Goal: Navigation & Orientation: Find specific page/section

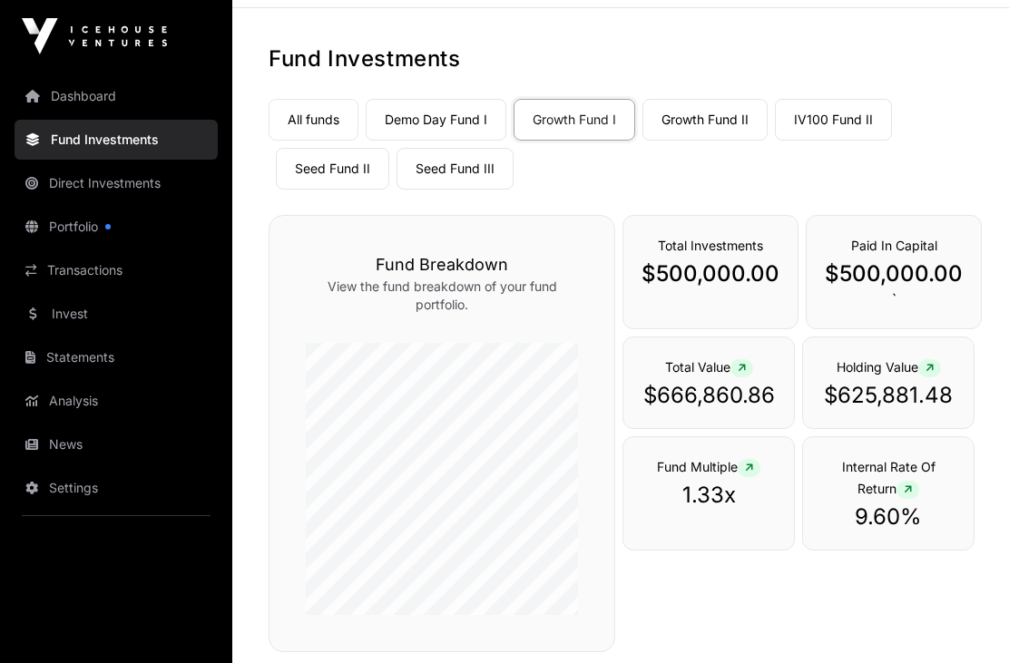
scroll to position [63, 0]
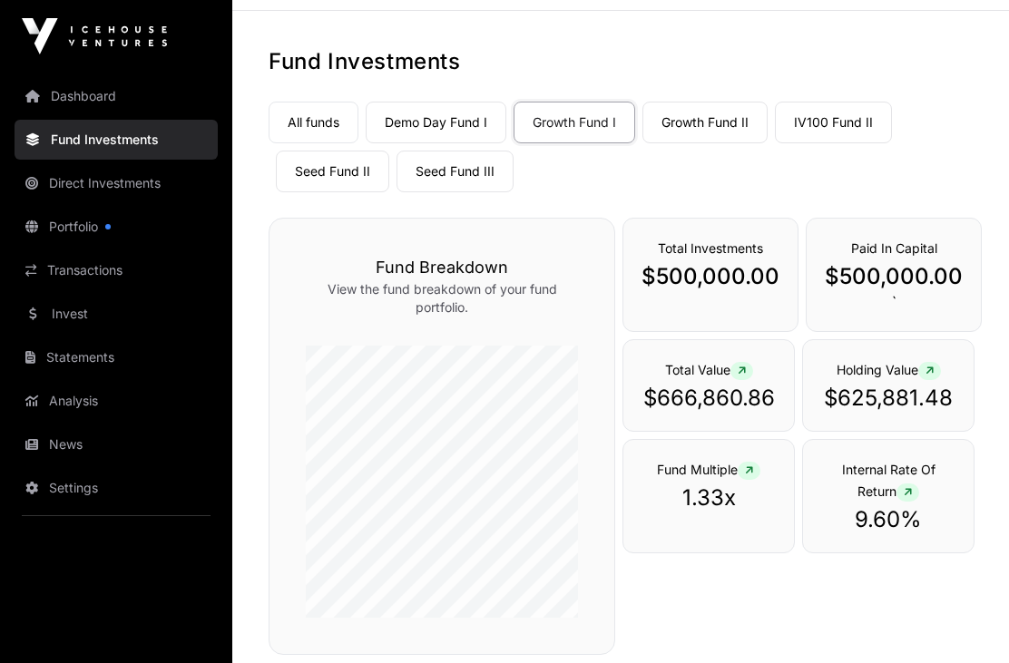
click at [87, 366] on link "Statements" at bounding box center [116, 358] width 203 height 40
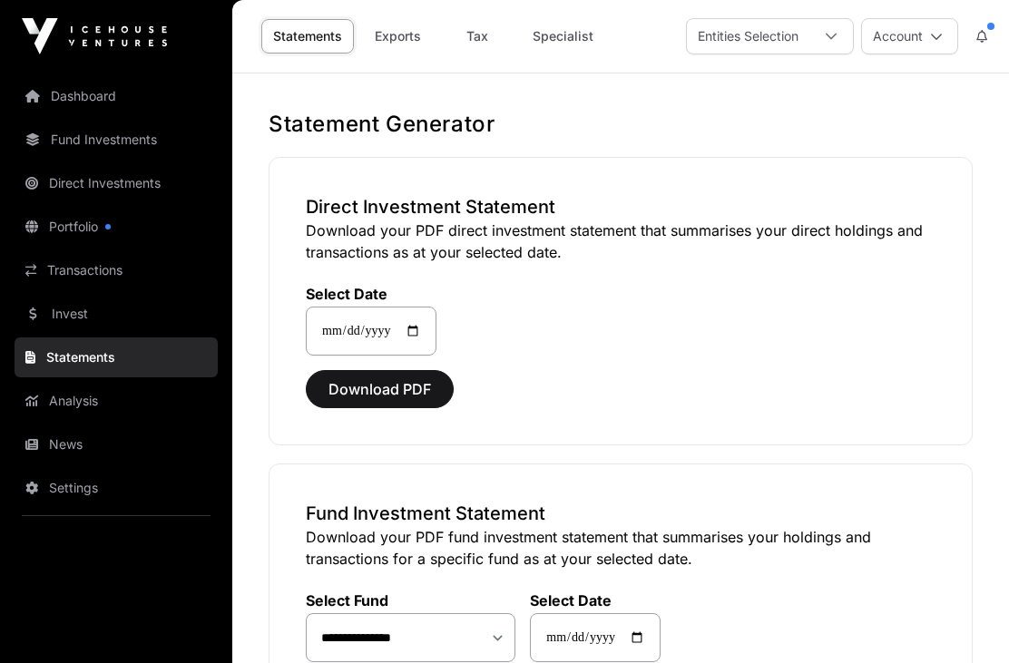
click at [113, 139] on link "Fund Investments" at bounding box center [116, 140] width 203 height 40
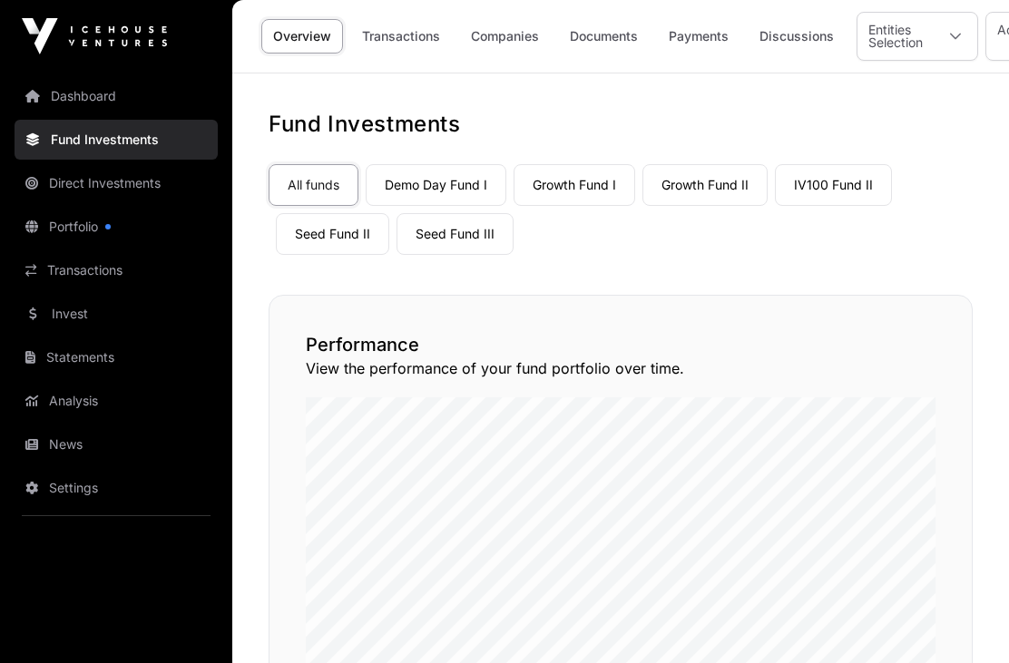
click at [105, 103] on link "Dashboard" at bounding box center [116, 96] width 203 height 40
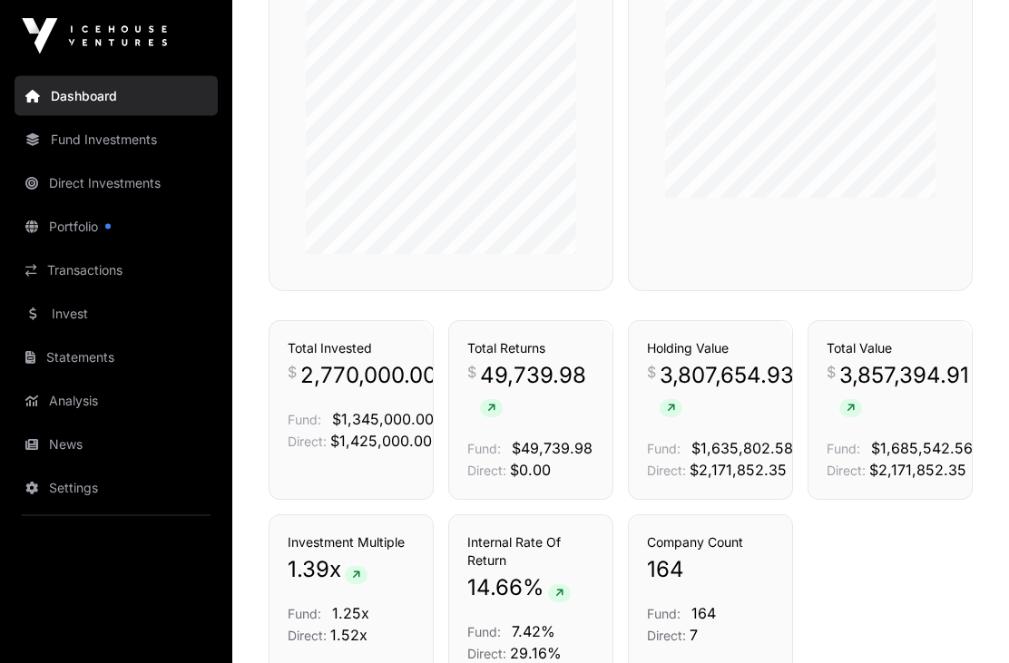
scroll to position [1083, 0]
click at [152, 180] on link "Direct Investments" at bounding box center [116, 183] width 203 height 40
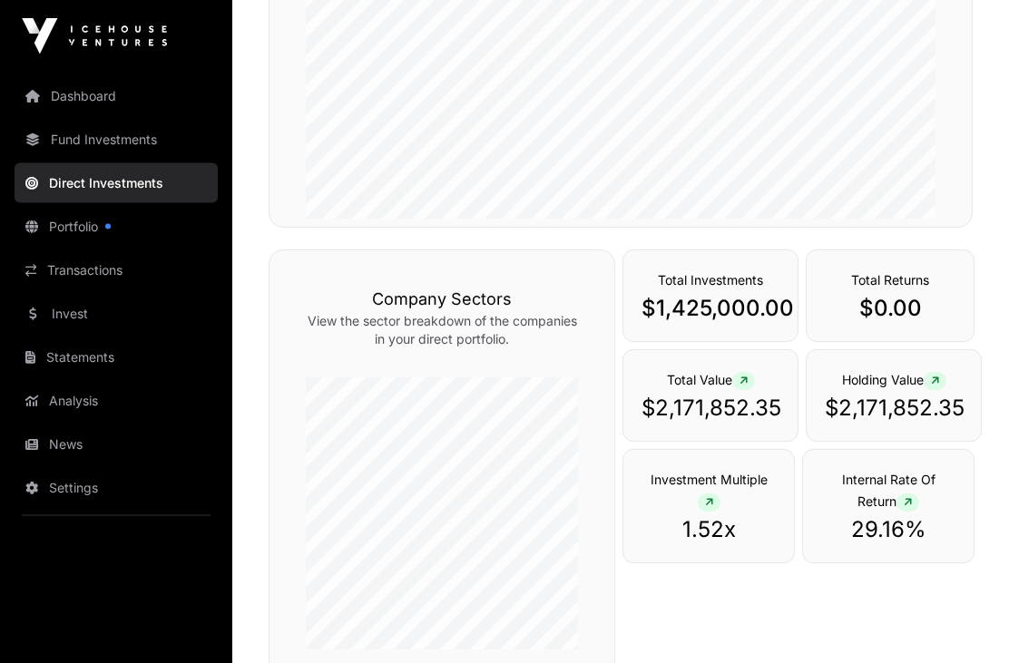
scroll to position [421, 0]
click at [142, 141] on link "Fund Investments" at bounding box center [116, 140] width 203 height 40
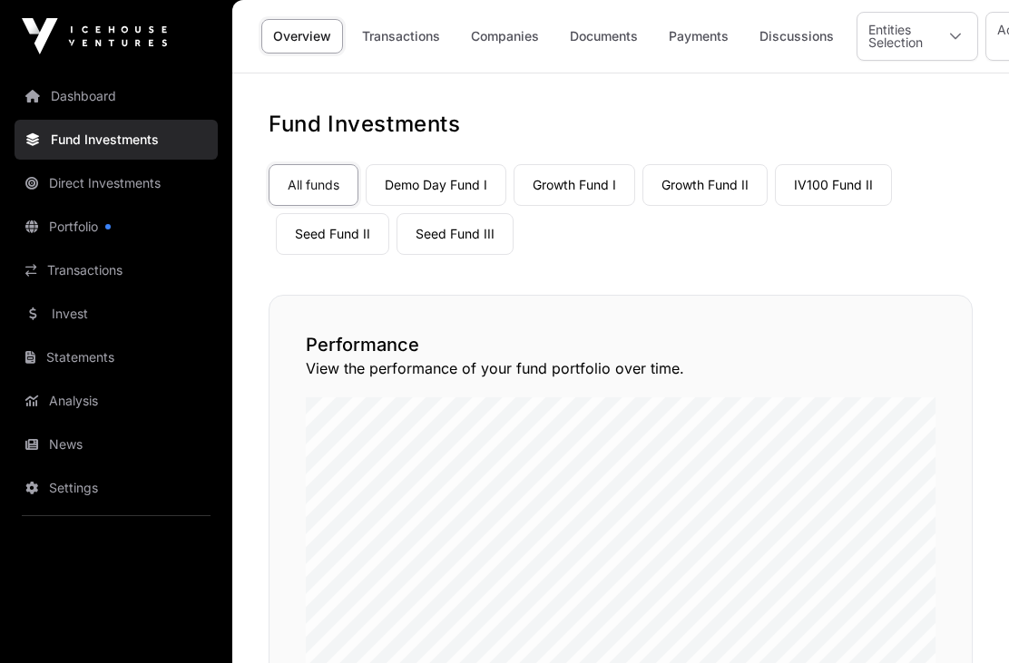
click at [853, 191] on link "IV100 Fund II" at bounding box center [833, 185] width 117 height 42
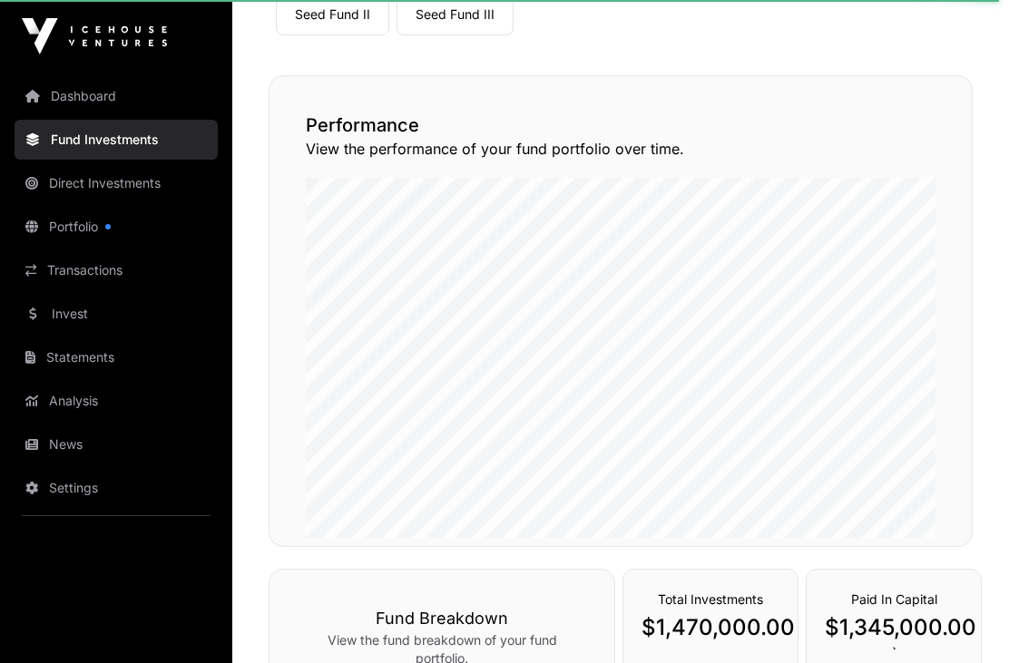
scroll to position [228, 0]
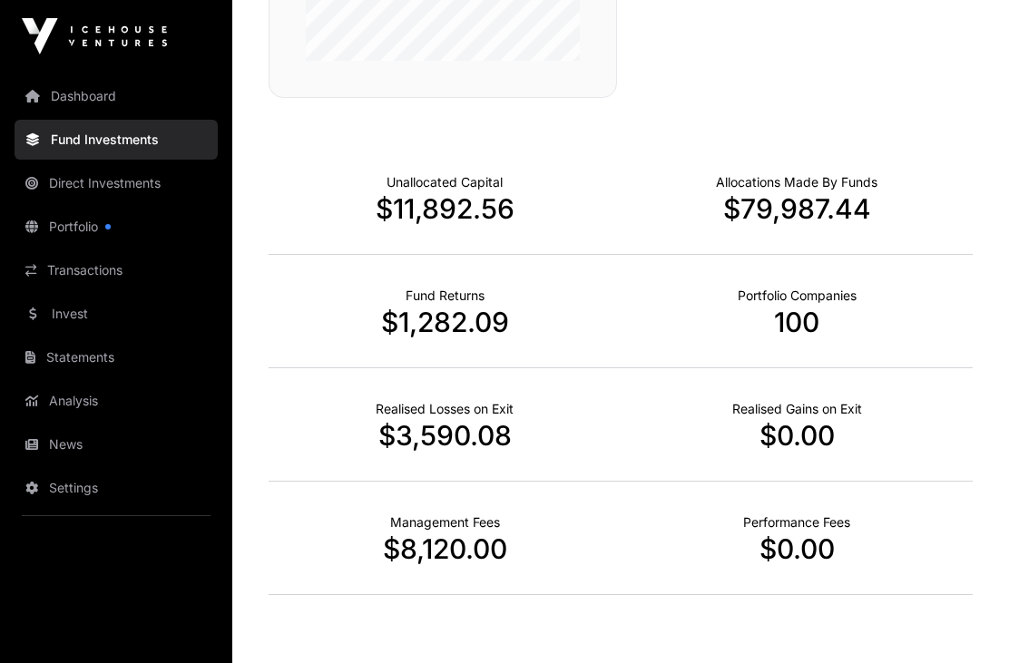
scroll to position [646, 0]
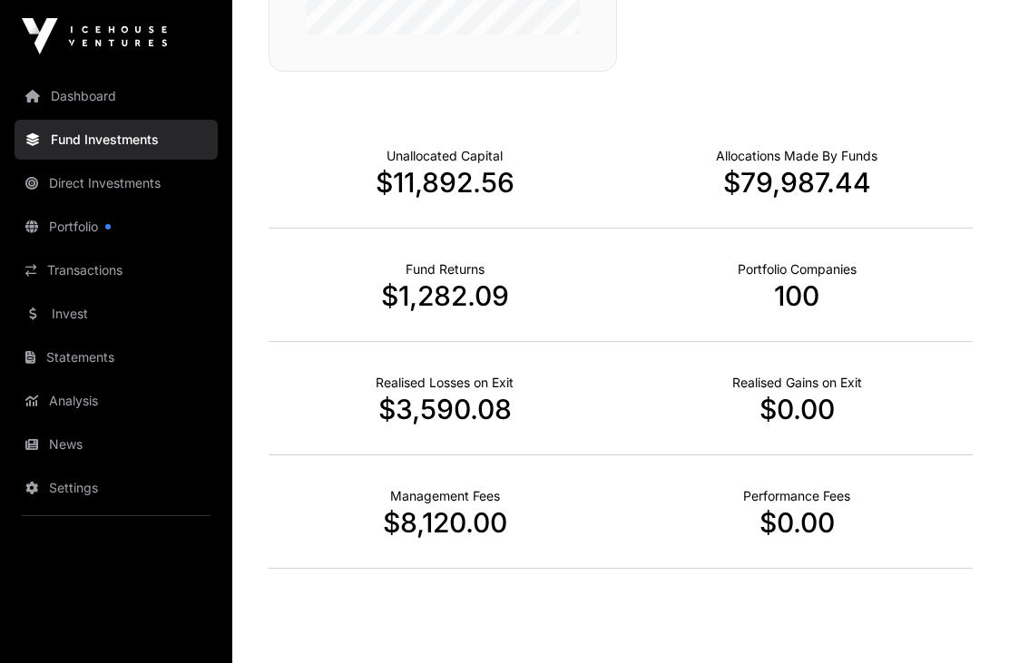
click at [169, 176] on link "Direct Investments" at bounding box center [116, 183] width 203 height 40
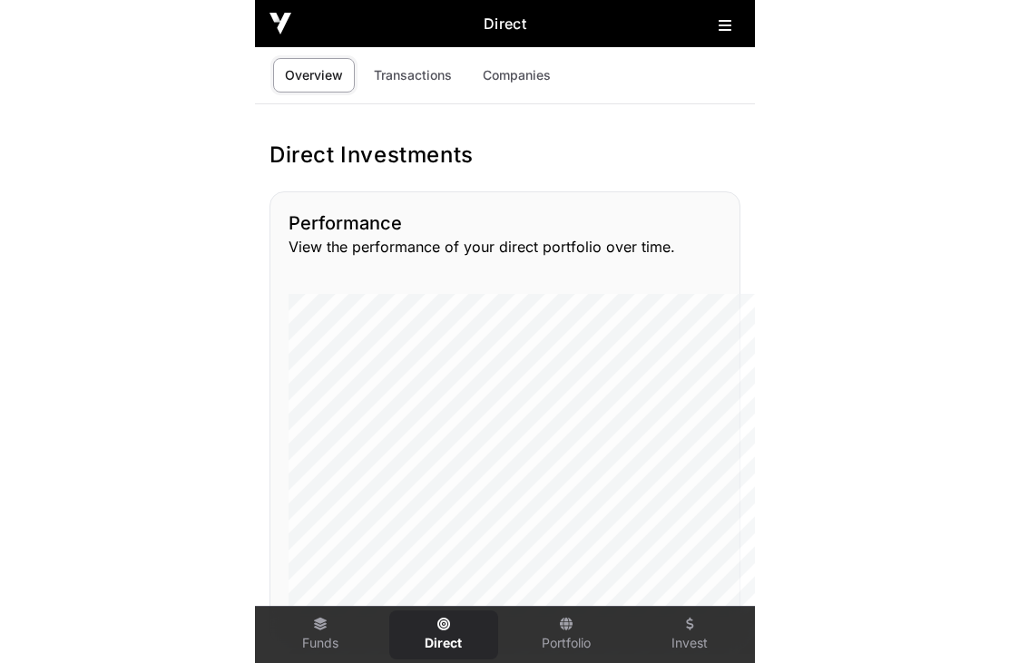
scroll to position [517, 0]
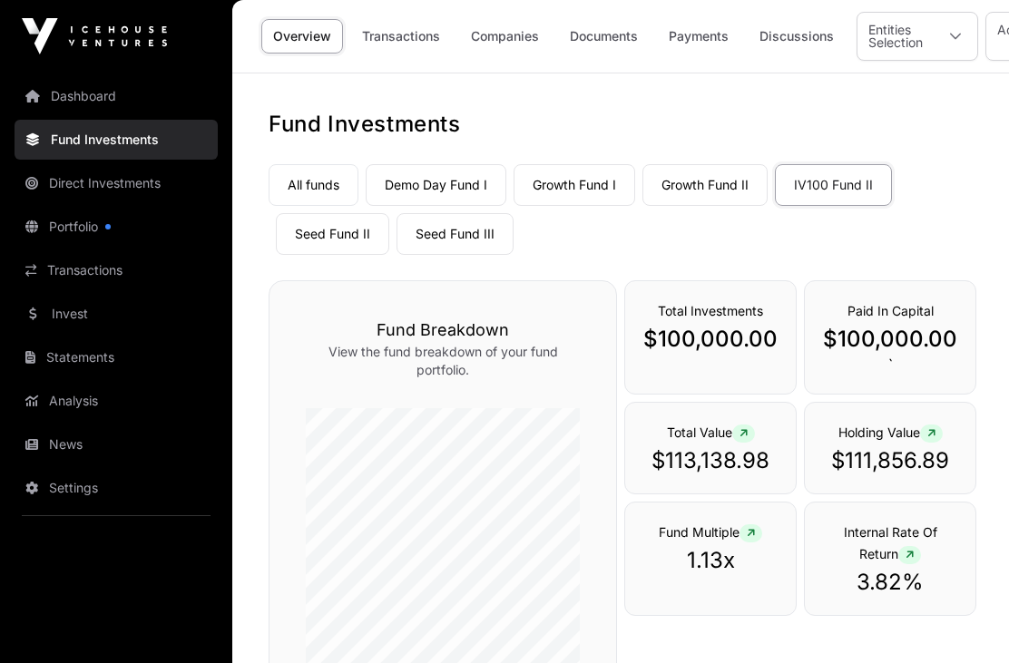
click at [88, 99] on link "Dashboard" at bounding box center [116, 96] width 203 height 40
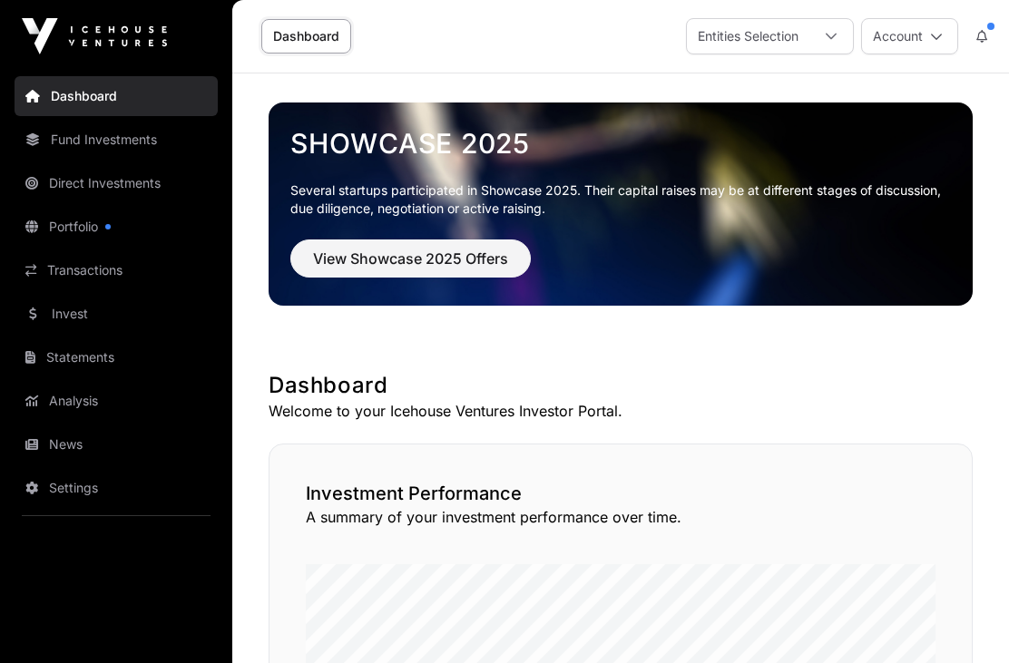
click at [944, 38] on button "Account" at bounding box center [909, 36] width 97 height 36
